Goal: Task Accomplishment & Management: Use online tool/utility

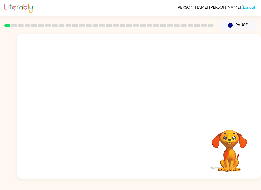
click at [151, 44] on video "Your browser must support playing .mp4 files to use Literably. Please try using…" at bounding box center [139, 77] width 244 height 86
click at [138, 111] on icon "button" at bounding box center [138, 108] width 9 height 9
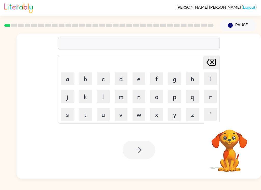
click at [164, 39] on div at bounding box center [138, 43] width 161 height 13
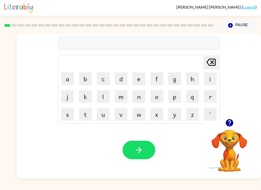
click at [121, 46] on div at bounding box center [138, 43] width 161 height 13
click at [100, 46] on div at bounding box center [138, 43] width 161 height 13
click at [110, 47] on div at bounding box center [138, 43] width 161 height 13
click at [127, 97] on button "m" at bounding box center [121, 96] width 13 height 13
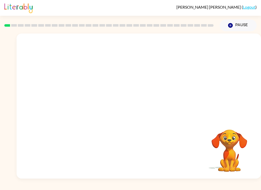
click at [78, 94] on video "Your browser must support playing .mp4 files to use Literably. Please try using…" at bounding box center [139, 77] width 244 height 86
click at [79, 93] on video "Your browser must support playing .mp4 files to use Literably. Please try using…" at bounding box center [139, 77] width 244 height 86
click at [79, 109] on video "Your browser must support playing .mp4 files to use Literably. Please try using…" at bounding box center [139, 77] width 244 height 86
click at [227, 20] on button "Pause Pause" at bounding box center [237, 26] width 37 height 12
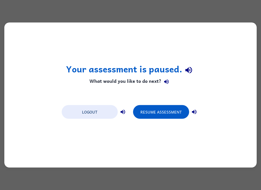
click at [164, 113] on button "Resume Assessment" at bounding box center [161, 112] width 56 height 14
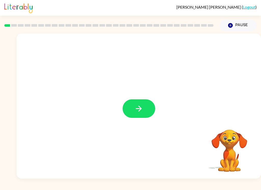
click at [139, 111] on icon "button" at bounding box center [139, 109] width 6 height 6
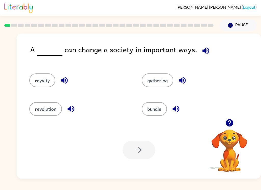
click at [48, 116] on button "revolution" at bounding box center [45, 109] width 33 height 14
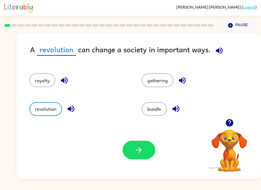
click at [138, 146] on button "button" at bounding box center [138, 150] width 33 height 19
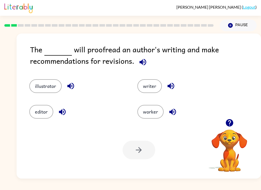
click at [33, 116] on button "editor" at bounding box center [41, 112] width 24 height 14
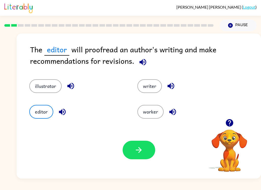
click at [134, 142] on button "button" at bounding box center [138, 150] width 33 height 19
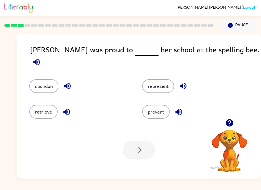
click at [151, 83] on button "represent" at bounding box center [158, 86] width 32 height 14
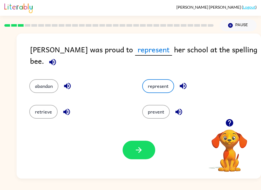
click at [138, 152] on icon "button" at bounding box center [138, 150] width 9 height 9
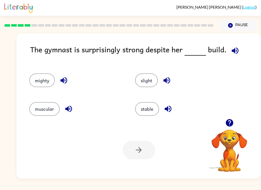
click at [232, 52] on icon "button" at bounding box center [234, 50] width 7 height 7
click at [152, 109] on button "stable" at bounding box center [147, 109] width 24 height 14
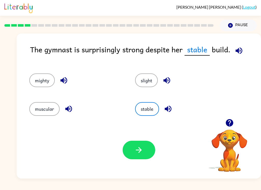
click at [137, 151] on icon "button" at bounding box center [139, 150] width 6 height 6
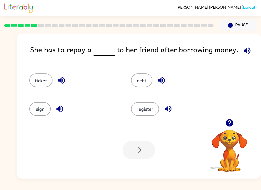
click at [145, 87] on button "debt" at bounding box center [141, 81] width 21 height 14
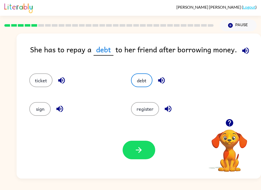
click at [138, 156] on button "button" at bounding box center [138, 150] width 33 height 19
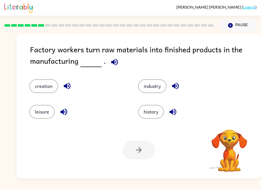
click at [112, 61] on icon "button" at bounding box center [114, 62] width 9 height 9
click at [171, 88] on button "button" at bounding box center [175, 86] width 13 height 13
click at [152, 85] on button "industry" at bounding box center [152, 86] width 28 height 14
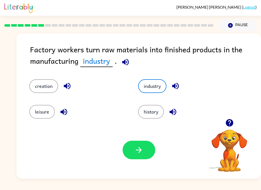
click at [134, 149] on button "button" at bounding box center [138, 150] width 33 height 19
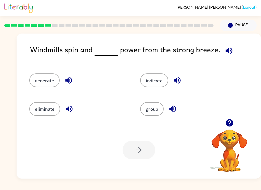
click at [50, 79] on button "generate" at bounding box center [44, 81] width 30 height 14
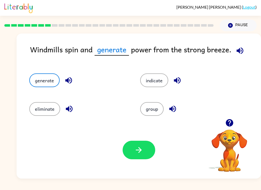
click at [139, 153] on icon "button" at bounding box center [138, 150] width 9 height 9
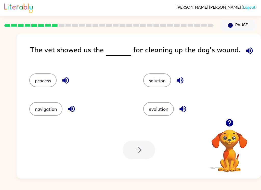
click at [44, 76] on button "process" at bounding box center [42, 81] width 27 height 14
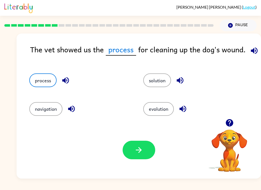
click at [135, 150] on icon "button" at bounding box center [138, 150] width 9 height 9
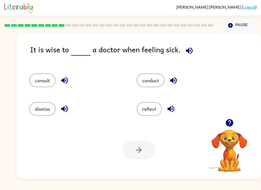
click at [40, 81] on button "consult" at bounding box center [42, 81] width 26 height 14
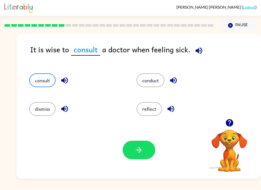
click at [124, 149] on button "button" at bounding box center [138, 150] width 33 height 19
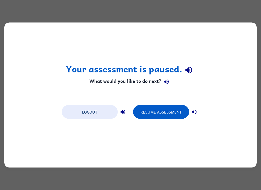
click at [54, 81] on div "Your assessment is paused. What would you like to do next? Logout Resume Assess…" at bounding box center [130, 95] width 252 height 145
click at [153, 117] on button "Resume Assessment" at bounding box center [161, 112] width 56 height 14
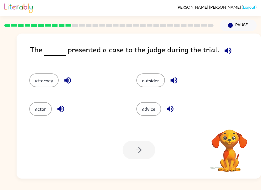
click at [159, 124] on div "Your browser must support playing .mp4 files to use Literably. Please try using…" at bounding box center [139, 150] width 244 height 57
click at [49, 84] on button "attorney" at bounding box center [43, 81] width 29 height 14
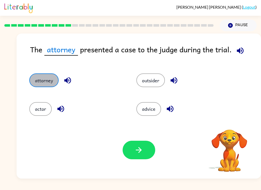
click at [52, 84] on button "attorney" at bounding box center [43, 81] width 29 height 14
click at [49, 78] on button "attorney" at bounding box center [43, 81] width 29 height 14
click at [138, 151] on icon "button" at bounding box center [138, 150] width 9 height 9
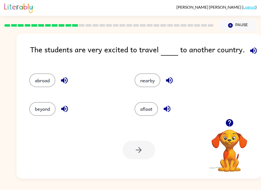
click at [47, 107] on button "beyond" at bounding box center [42, 109] width 26 height 14
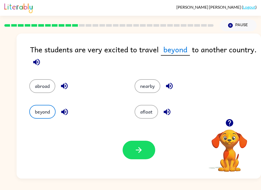
click at [154, 150] on button "button" at bounding box center [138, 150] width 33 height 19
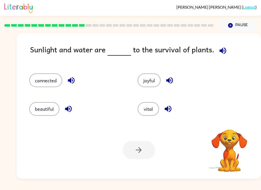
click at [134, 160] on div "Your browser must support playing .mp4 files to use Literably. Please try using…" at bounding box center [139, 150] width 244 height 57
click at [148, 116] on button "vital" at bounding box center [147, 109] width 21 height 14
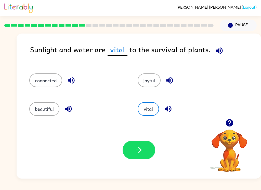
click at [131, 151] on button "button" at bounding box center [138, 150] width 33 height 19
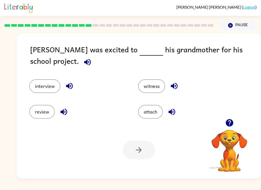
click at [41, 88] on button "interview" at bounding box center [44, 86] width 31 height 14
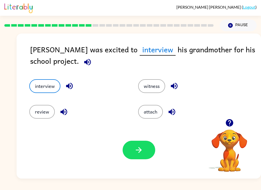
click at [136, 144] on button "button" at bounding box center [138, 150] width 33 height 19
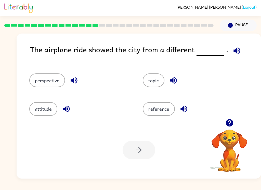
click at [48, 84] on button "perspective" at bounding box center [47, 81] width 36 height 14
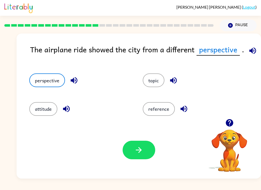
click at [135, 159] on button "button" at bounding box center [138, 150] width 33 height 19
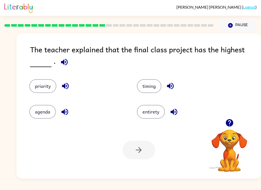
click at [42, 89] on button "priority" at bounding box center [42, 86] width 27 height 14
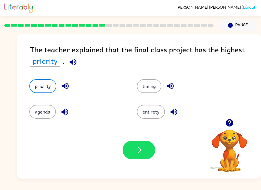
click at [123, 161] on div "Your browser must support playing .mp4 files to use Literably. Please try using…" at bounding box center [139, 150] width 244 height 57
click at [139, 152] on icon "button" at bounding box center [138, 150] width 9 height 9
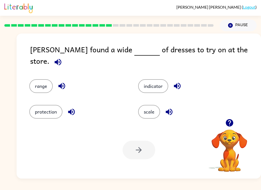
click at [146, 121] on div "scale" at bounding box center [182, 108] width 109 height 26
click at [151, 112] on button "scale" at bounding box center [149, 112] width 22 height 14
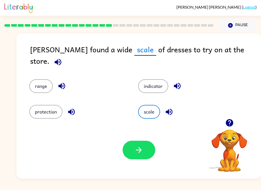
click at [143, 147] on icon "button" at bounding box center [138, 150] width 9 height 9
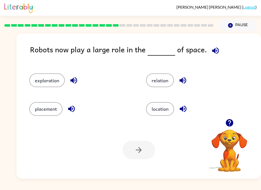
click at [59, 87] on button "exploration" at bounding box center [46, 81] width 35 height 14
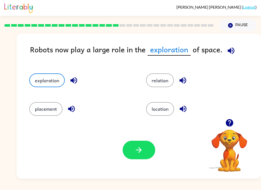
click at [49, 78] on button "exploration" at bounding box center [46, 81] width 35 height 14
click at [135, 147] on icon "button" at bounding box center [138, 150] width 9 height 9
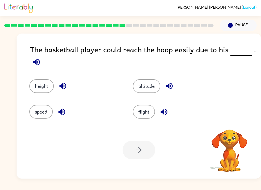
click at [139, 93] on button "altitude" at bounding box center [146, 86] width 27 height 14
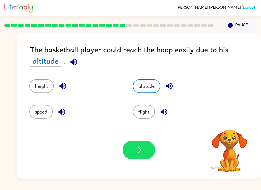
click at [137, 149] on icon "button" at bounding box center [138, 150] width 9 height 9
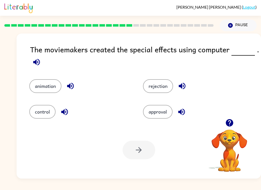
click at [54, 91] on button "animation" at bounding box center [45, 86] width 32 height 14
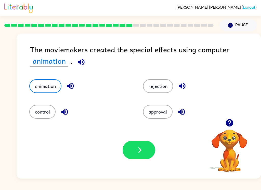
click at [134, 147] on button "button" at bounding box center [138, 150] width 33 height 19
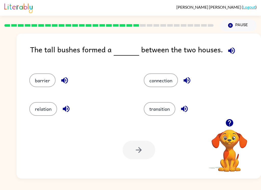
click at [167, 83] on button "connection" at bounding box center [161, 81] width 34 height 14
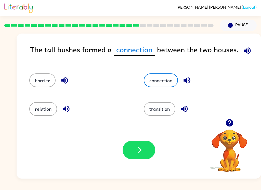
click at [48, 84] on button "barrier" at bounding box center [42, 81] width 26 height 14
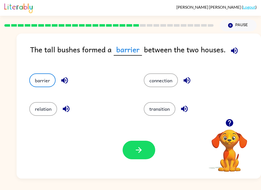
click at [128, 146] on button "button" at bounding box center [138, 150] width 33 height 19
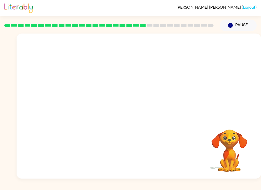
click at [93, 104] on video "Your browser must support playing .mp4 files to use Literably. Please try using…" at bounding box center [139, 77] width 244 height 86
click at [141, 115] on button "button" at bounding box center [138, 109] width 33 height 19
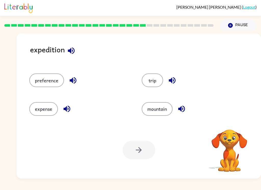
click at [150, 82] on button "trip" at bounding box center [152, 81] width 21 height 14
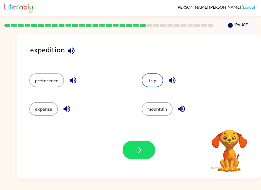
click at [132, 148] on button "button" at bounding box center [138, 150] width 33 height 19
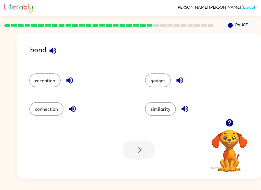
click at [154, 102] on button "similarity" at bounding box center [160, 109] width 31 height 14
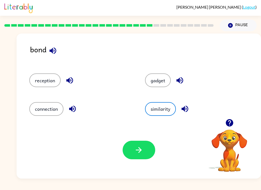
click at [33, 106] on button "connection" at bounding box center [46, 109] width 34 height 14
click at [128, 152] on button "button" at bounding box center [138, 150] width 33 height 19
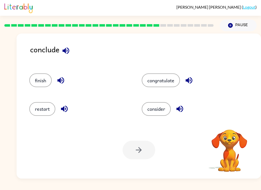
click at [41, 79] on button "finish" at bounding box center [40, 81] width 22 height 14
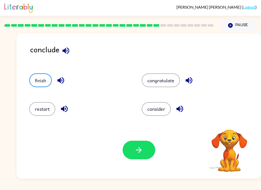
click at [128, 153] on button "button" at bounding box center [138, 150] width 33 height 19
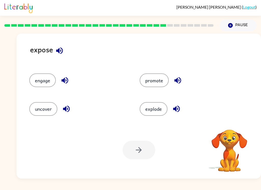
click at [55, 110] on button "uncover" at bounding box center [43, 109] width 28 height 14
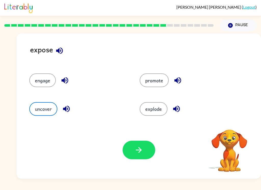
click at [138, 150] on icon "button" at bounding box center [138, 150] width 9 height 9
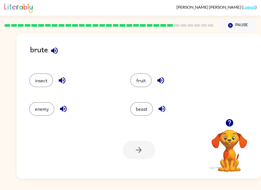
click at [37, 116] on button "enemy" at bounding box center [41, 109] width 25 height 14
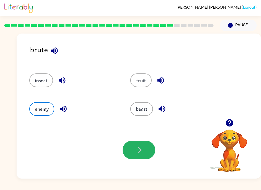
click at [129, 158] on button "button" at bounding box center [138, 150] width 33 height 19
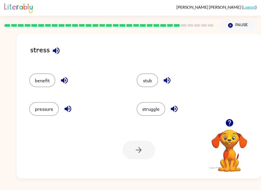
click at [51, 104] on button "pressure" at bounding box center [44, 109] width 30 height 14
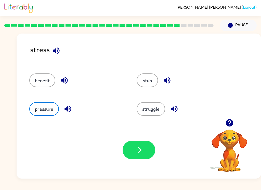
click at [126, 149] on button "button" at bounding box center [138, 150] width 33 height 19
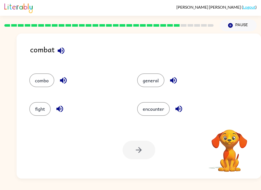
click at [145, 143] on div at bounding box center [138, 150] width 33 height 19
click at [37, 110] on button "fight" at bounding box center [39, 109] width 21 height 14
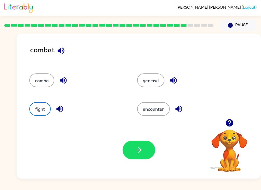
click at [141, 158] on button "button" at bounding box center [138, 150] width 33 height 19
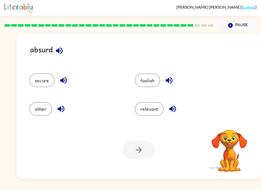
click at [143, 77] on button "foolish" at bounding box center [147, 81] width 25 height 14
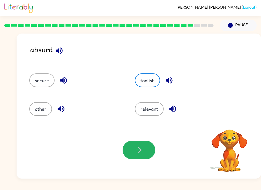
click at [134, 158] on button "button" at bounding box center [138, 150] width 33 height 19
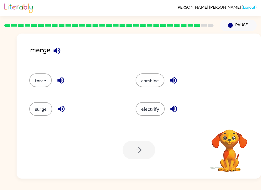
click at [153, 77] on button "combine" at bounding box center [149, 81] width 29 height 14
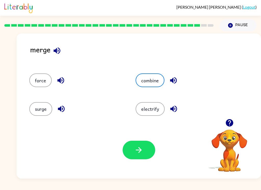
click at [149, 146] on button "button" at bounding box center [138, 150] width 33 height 19
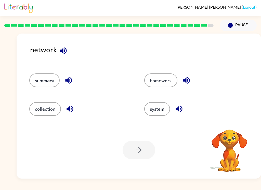
click at [181, 78] on button "button" at bounding box center [186, 80] width 13 height 13
click at [155, 105] on button "system" at bounding box center [157, 109] width 26 height 14
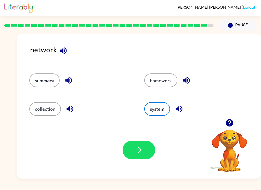
click at [137, 156] on button "button" at bounding box center [138, 150] width 33 height 19
